Goal: Find specific page/section: Find specific page/section

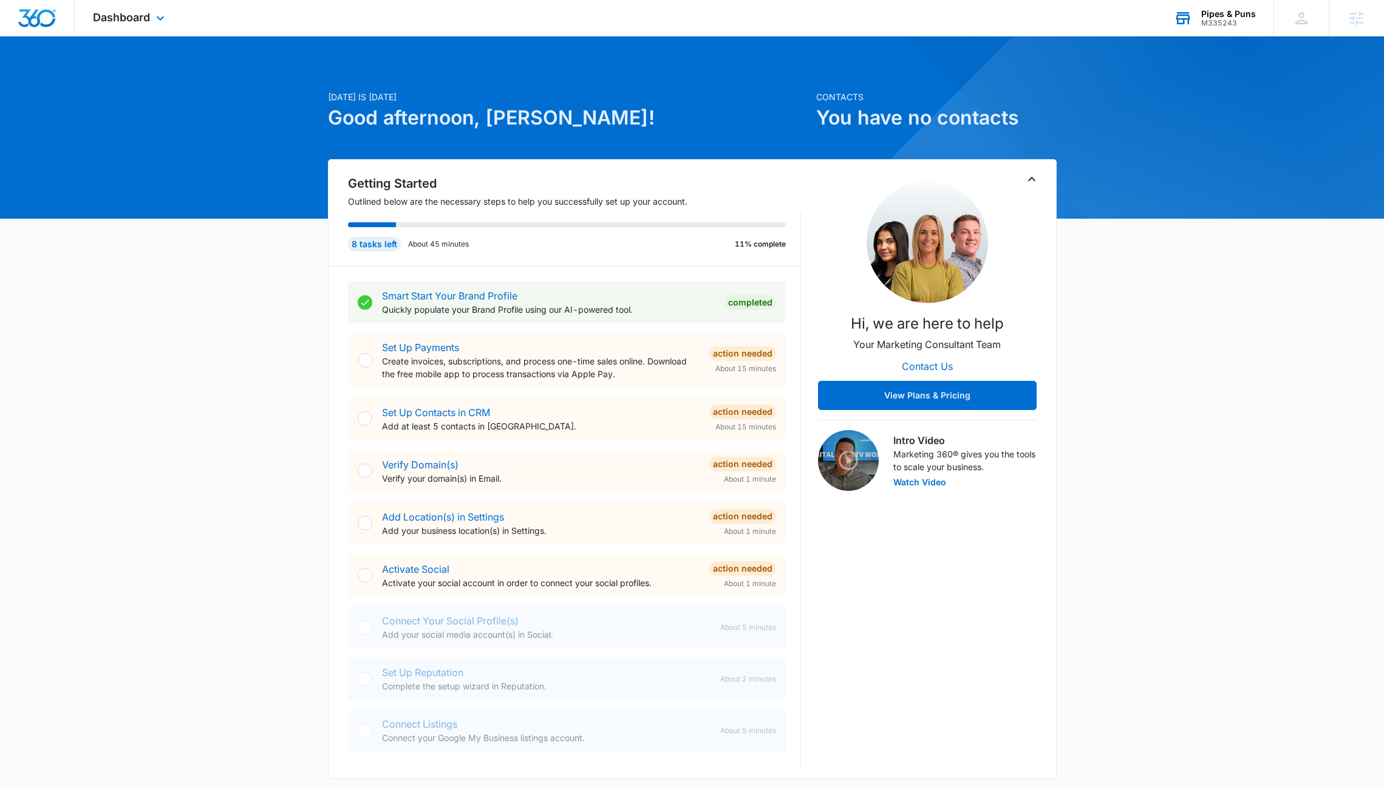
click at [1224, 19] on div "M335243" at bounding box center [1228, 23] width 55 height 9
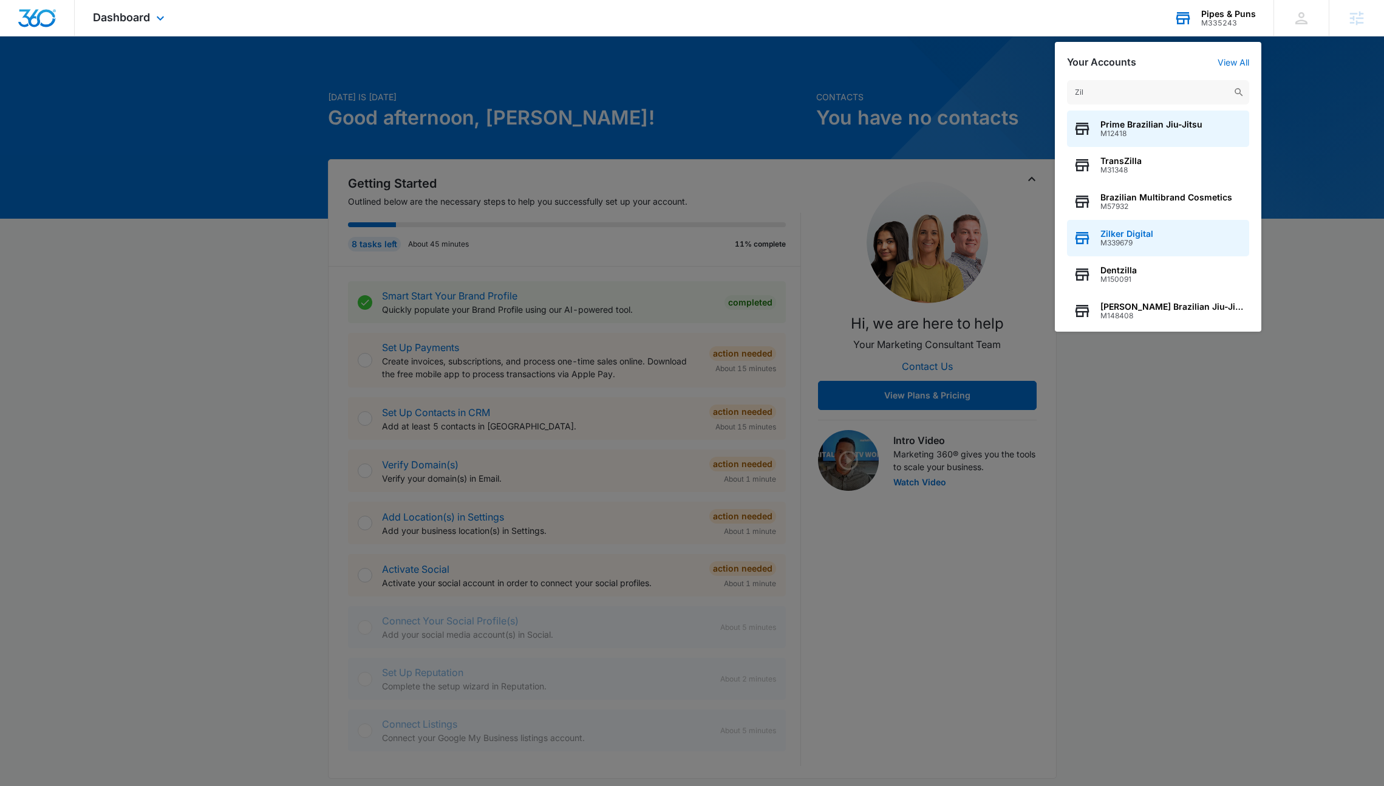
type input "Zil"
click at [1189, 240] on div "Zilker Digital M339679" at bounding box center [1158, 238] width 182 height 36
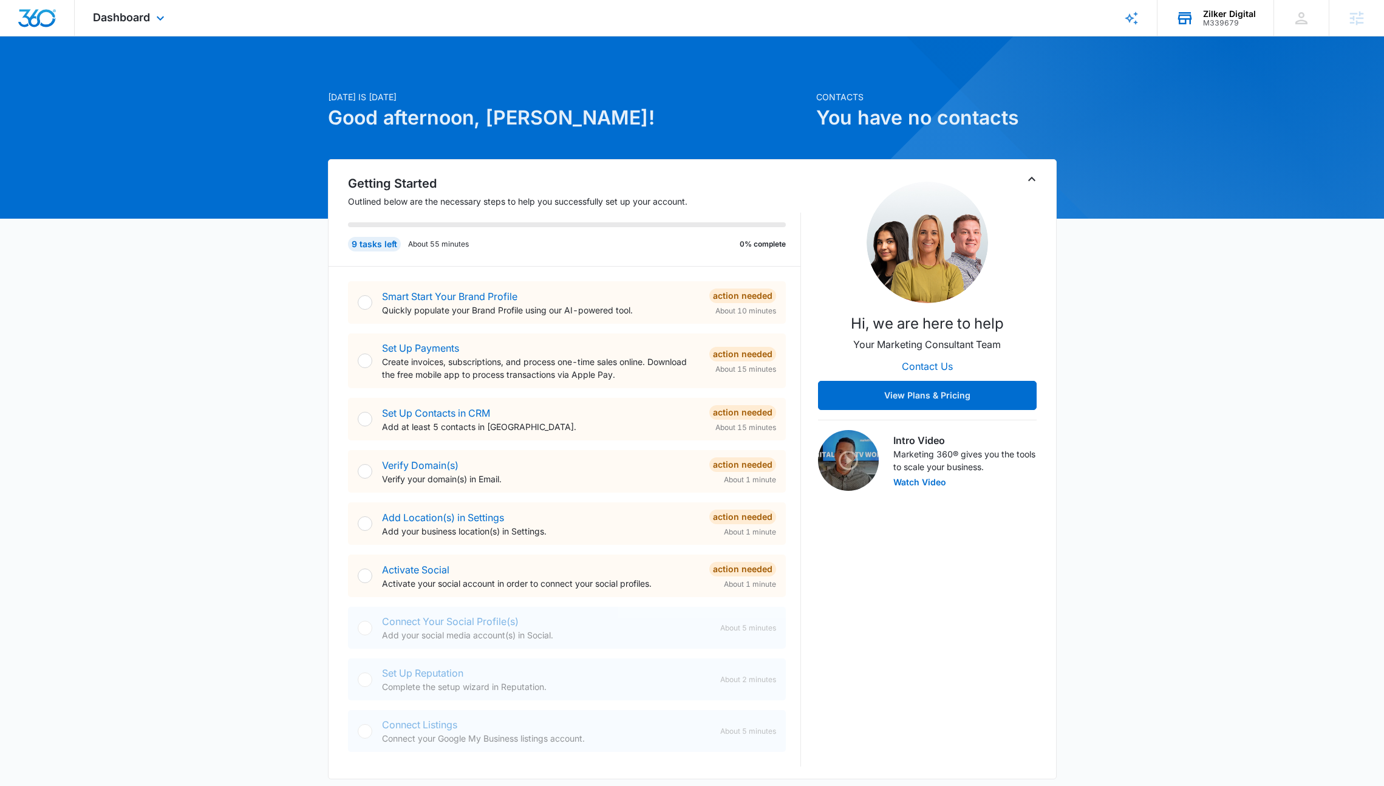
click at [1131, 19] on icon at bounding box center [1131, 18] width 15 height 15
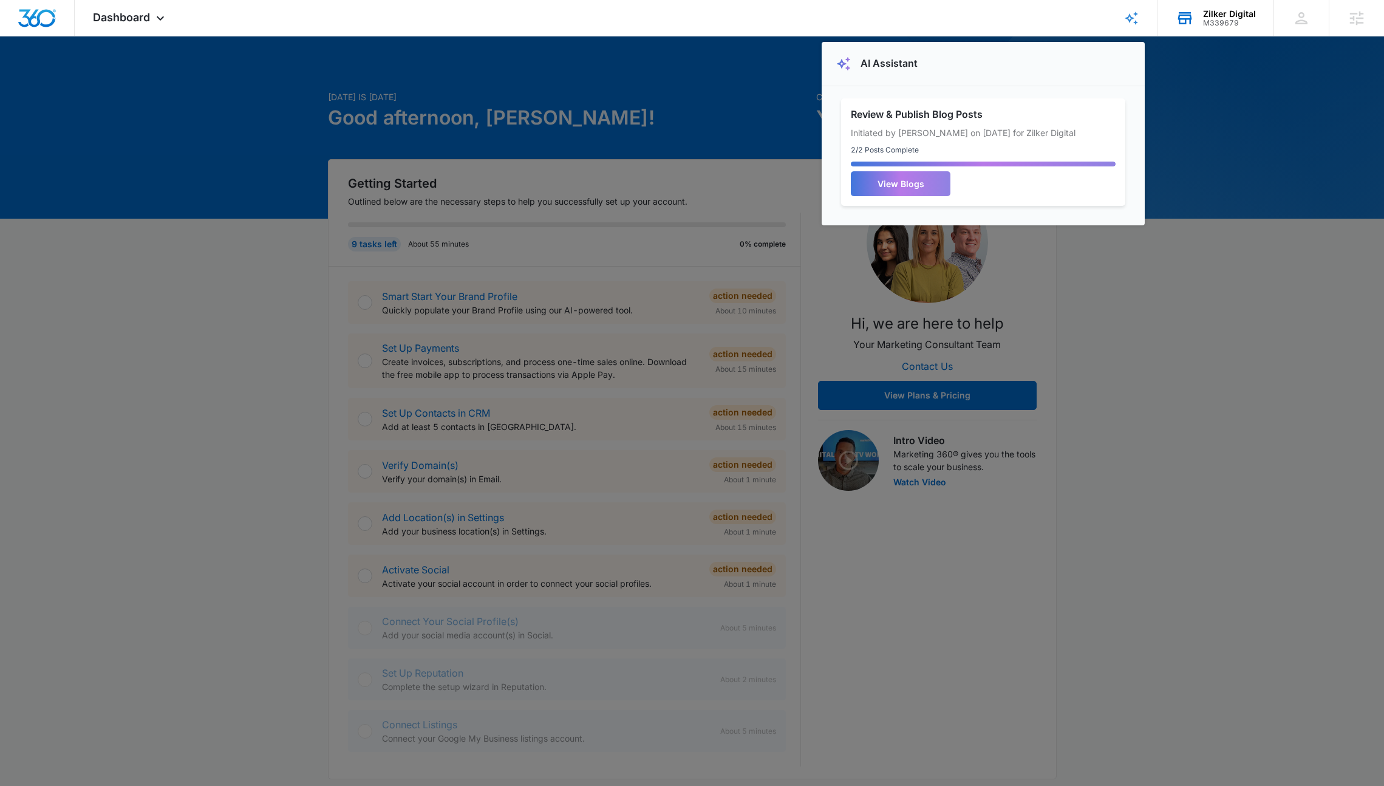
click at [1199, 125] on div at bounding box center [692, 393] width 1384 height 786
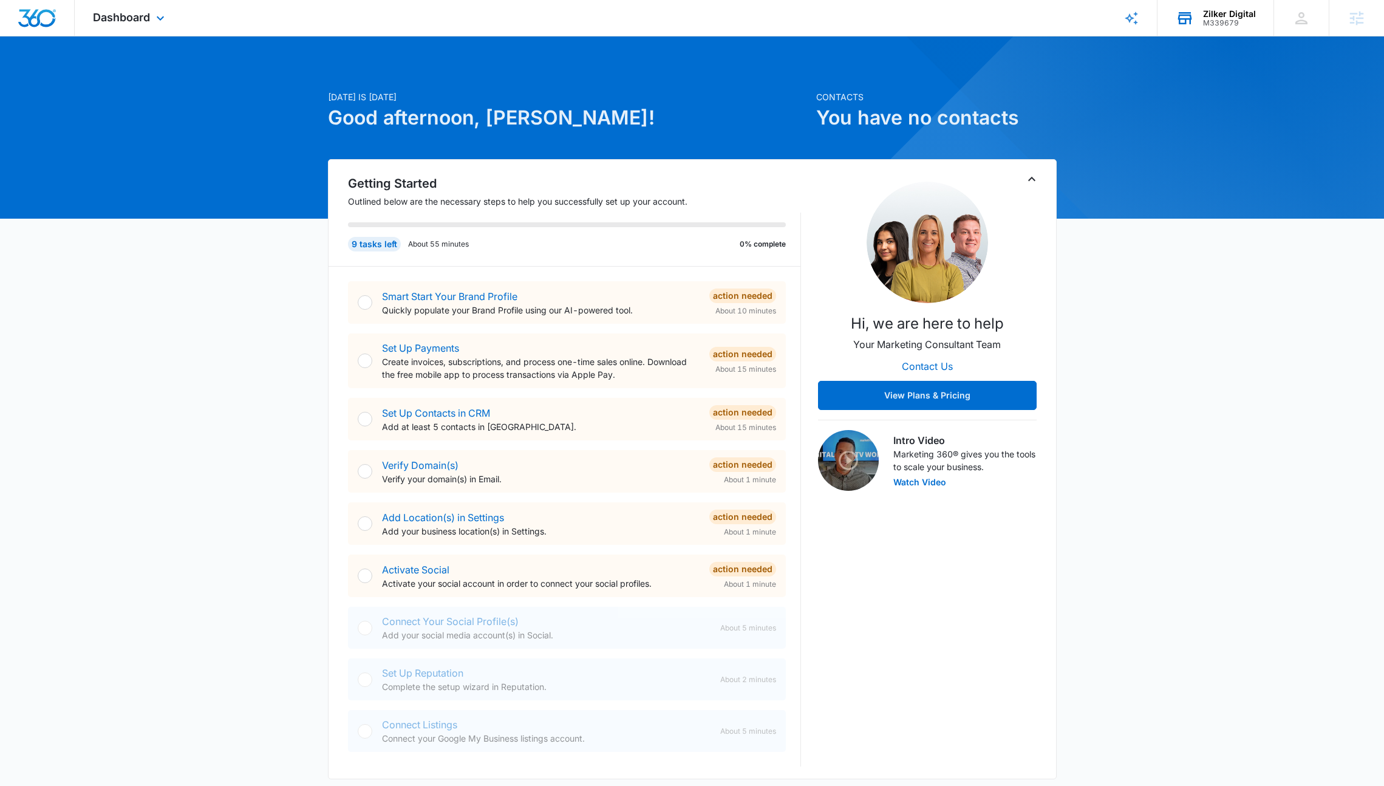
click at [162, 5] on div "Dashboard Apps Reputation Websites Forms CRM Email Social Shop Payments Content…" at bounding box center [130, 18] width 111 height 36
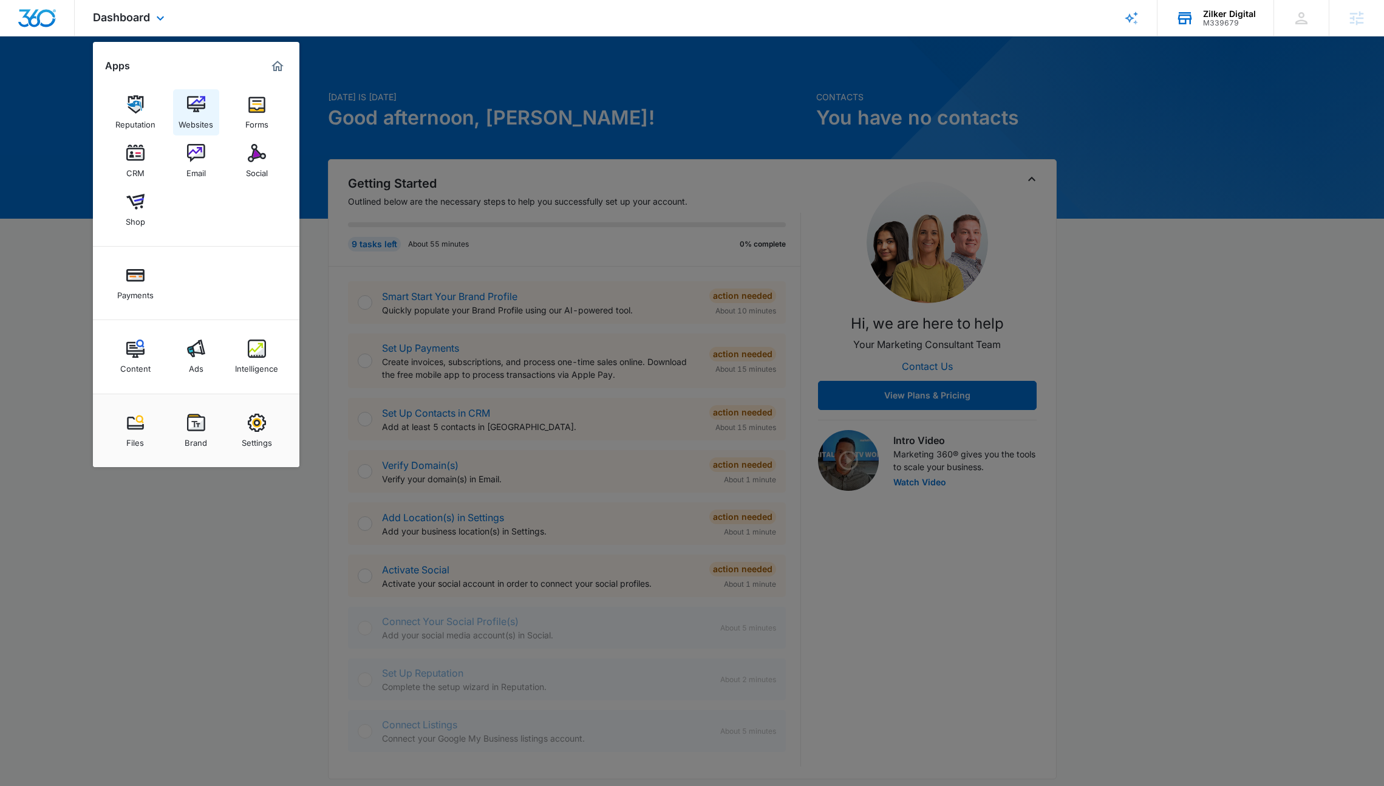
click at [193, 120] on div "Websites" at bounding box center [196, 122] width 35 height 16
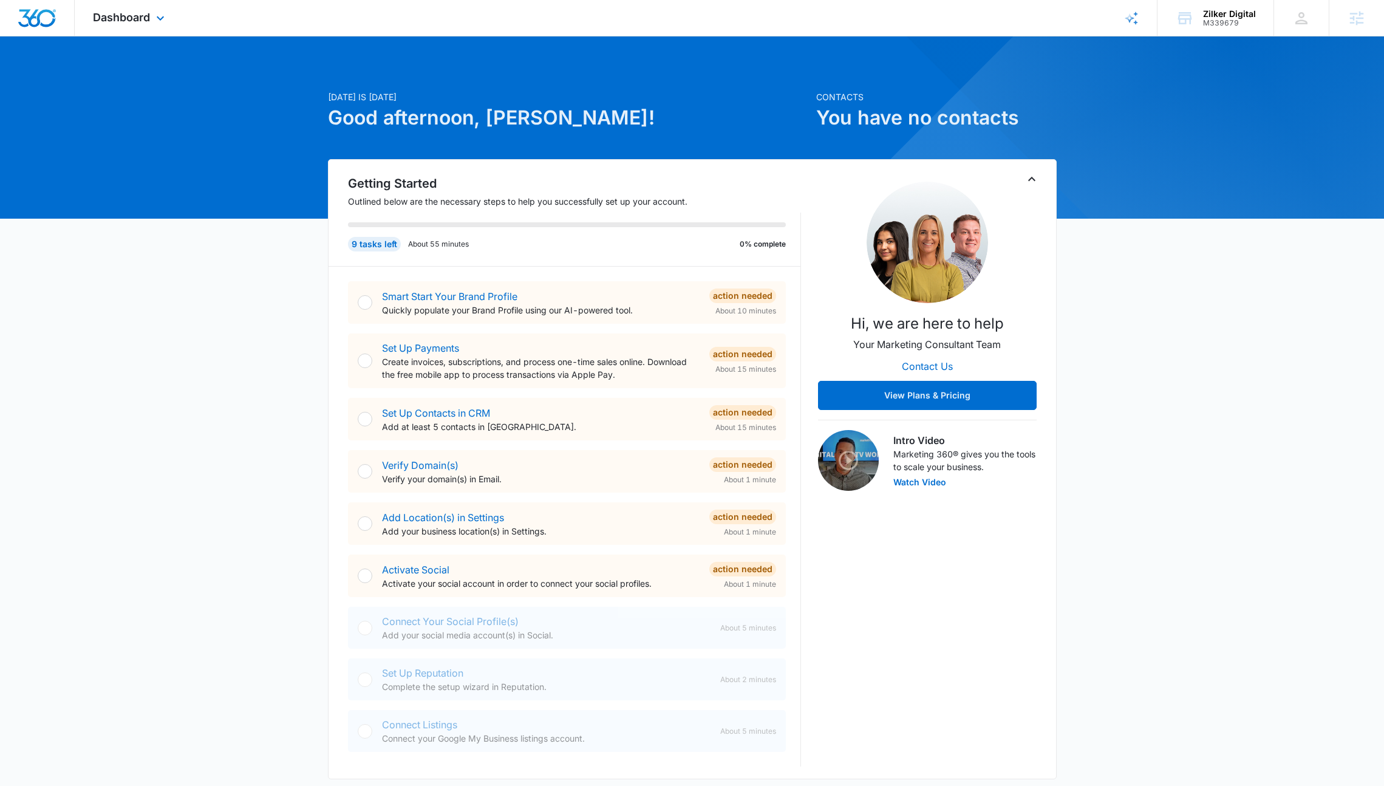
click at [122, 9] on div "Dashboard Apps Reputation Websites Forms CRM Email Social Shop Payments Content…" at bounding box center [130, 18] width 111 height 36
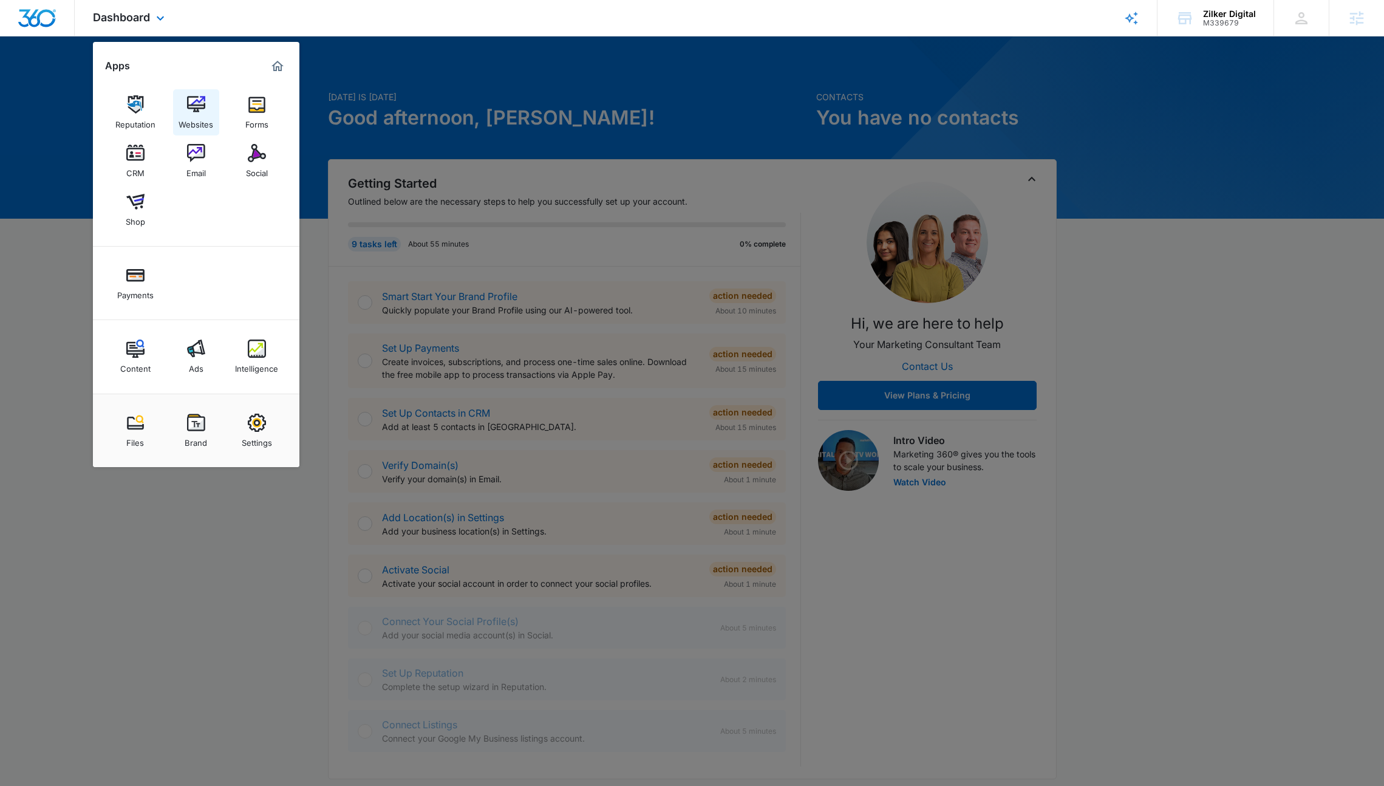
click at [205, 109] on link "Websites" at bounding box center [196, 112] width 46 height 46
